Goal: Task Accomplishment & Management: Use online tool/utility

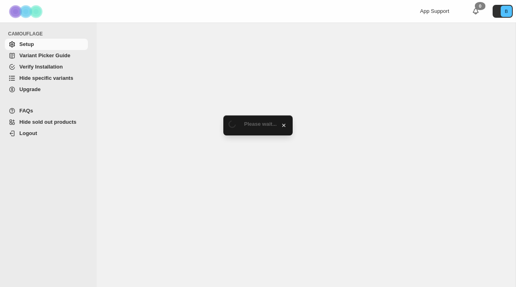
click at [56, 75] on span "Hide specific variants" at bounding box center [46, 78] width 54 height 6
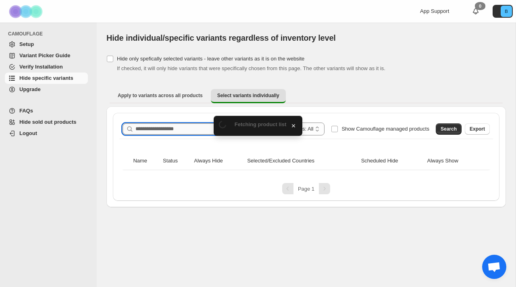
click at [175, 126] on input "Search product name" at bounding box center [205, 128] width 139 height 11
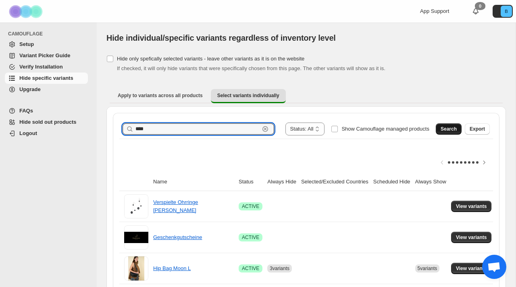
type input "****"
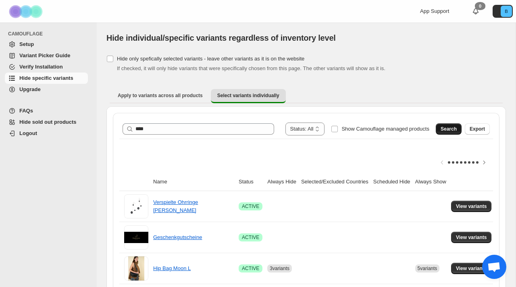
click at [438, 127] on button "Search" at bounding box center [449, 128] width 26 height 11
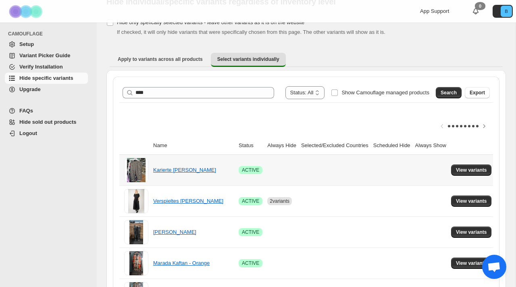
scroll to position [64, 0]
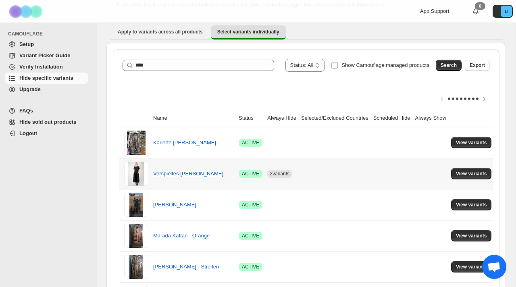
click at [413, 174] on td at bounding box center [392, 173] width 42 height 31
click at [470, 178] on button "View variants" at bounding box center [471, 173] width 41 height 11
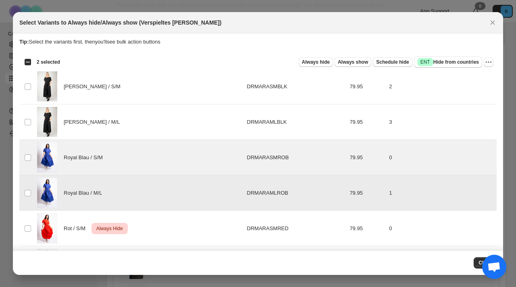
scroll to position [0, 0]
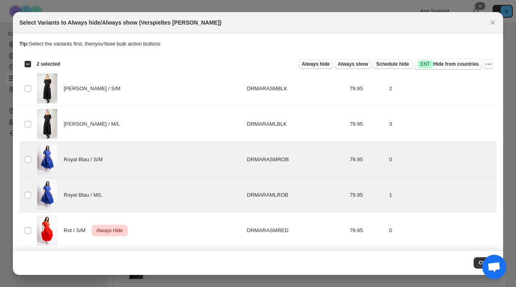
click at [318, 63] on span "Always hide" at bounding box center [316, 64] width 28 height 6
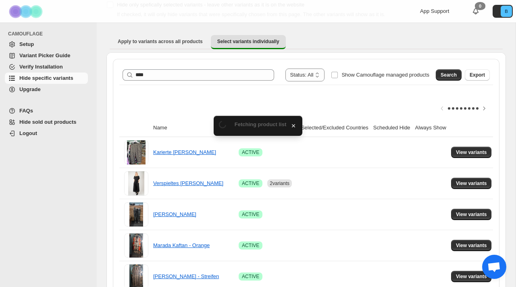
scroll to position [64, 0]
